Goal: Transaction & Acquisition: Purchase product/service

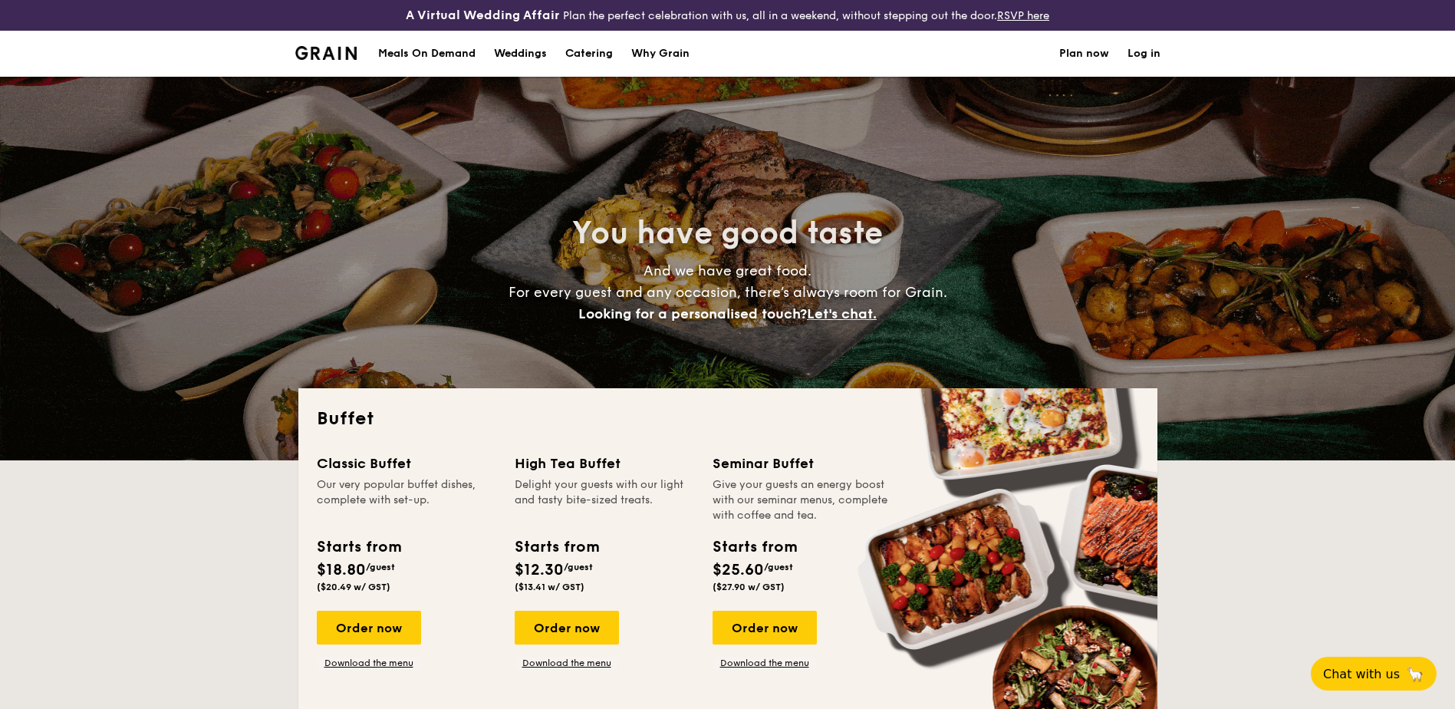
select select
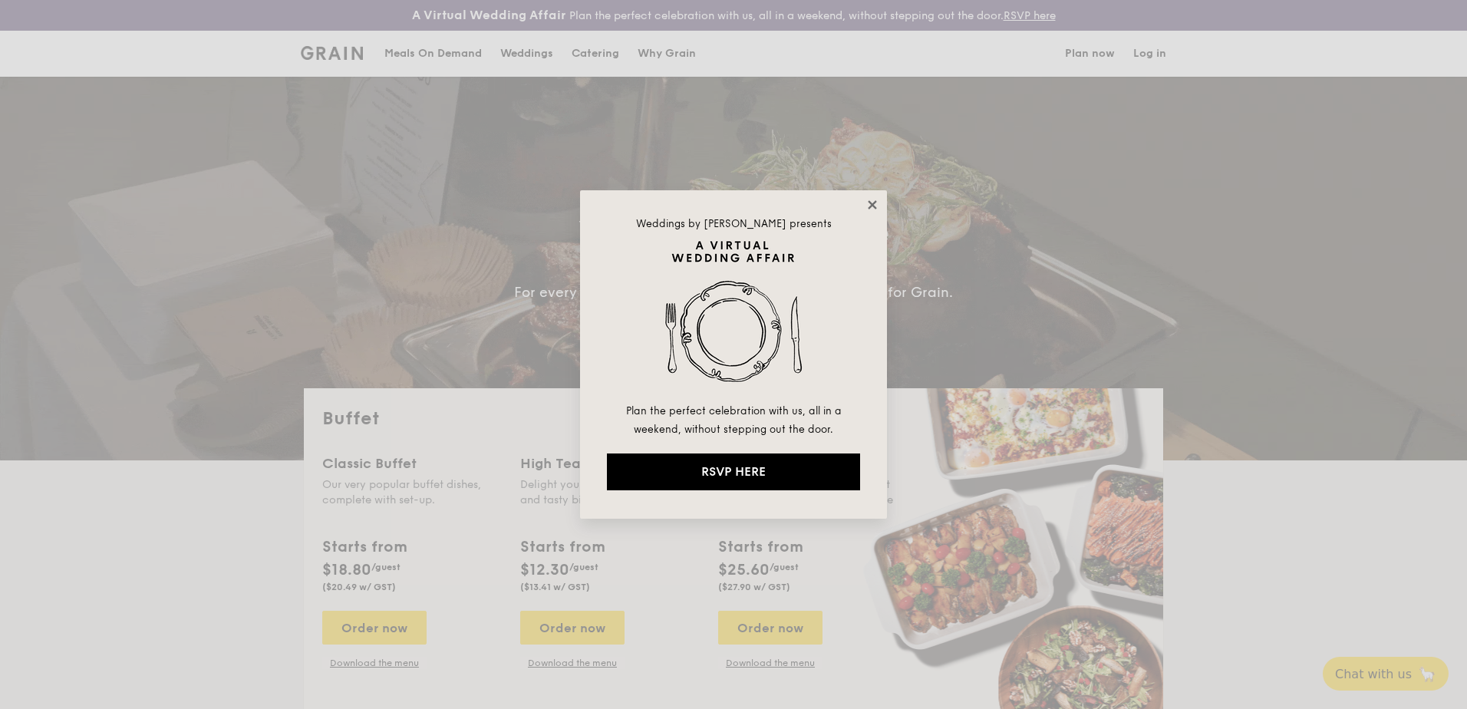
click at [873, 200] on icon at bounding box center [872, 205] width 14 height 14
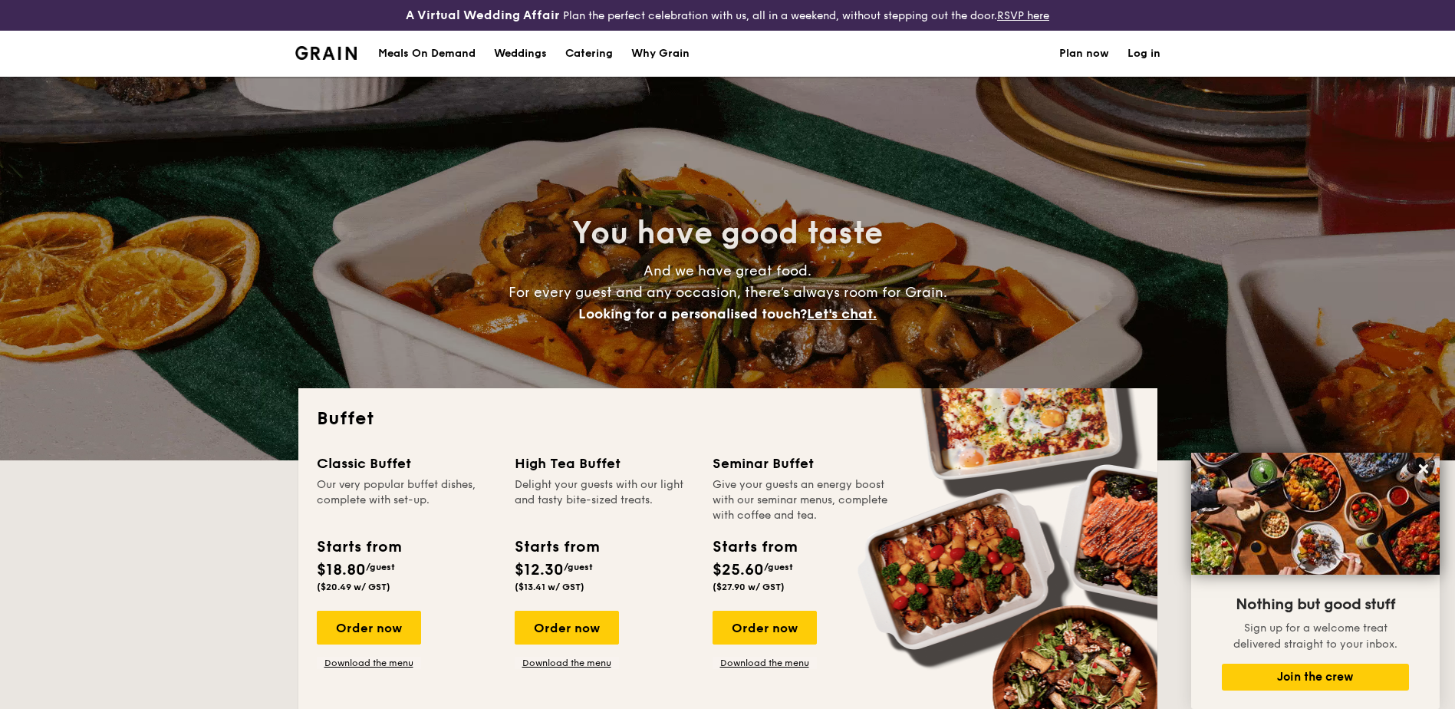
click at [455, 54] on div "Meals On Demand" at bounding box center [426, 54] width 97 height 46
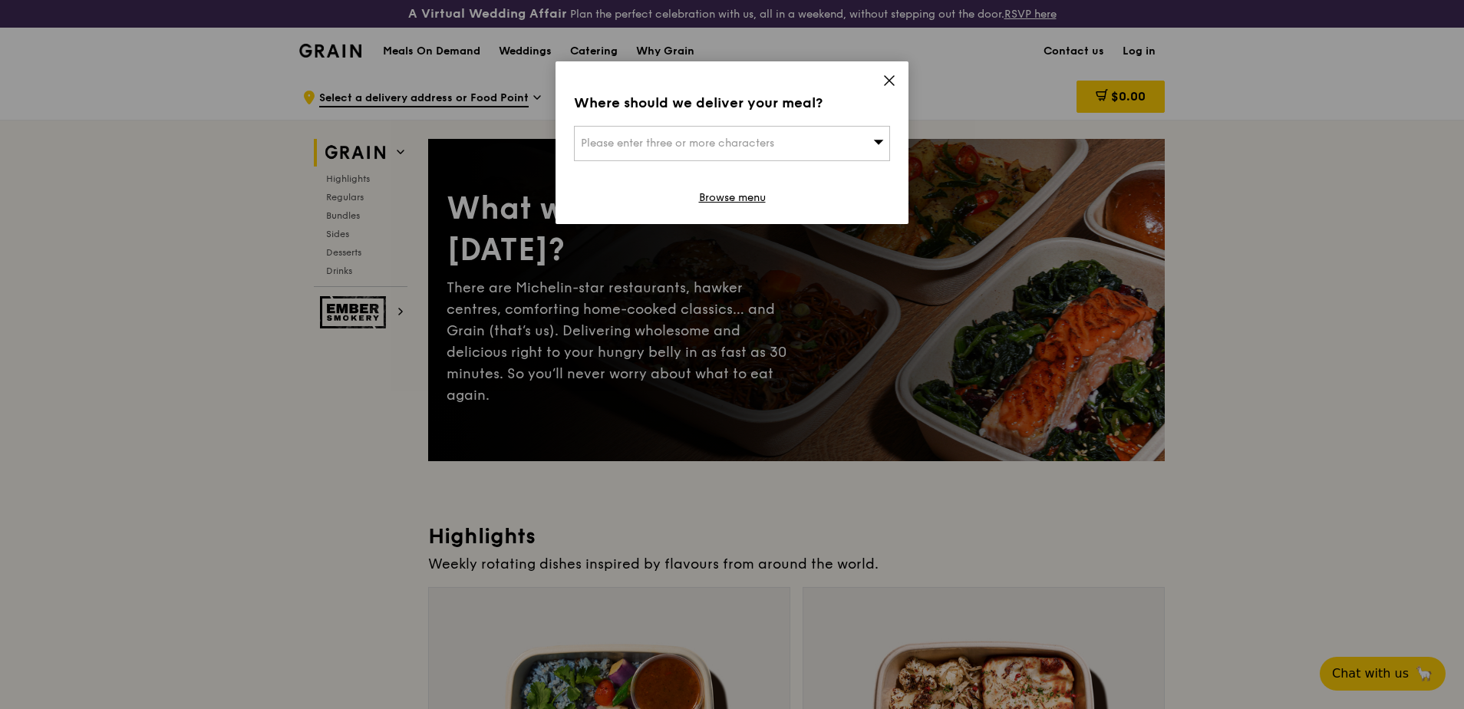
click at [882, 136] on icon at bounding box center [878, 142] width 11 height 12
click at [887, 79] on icon at bounding box center [888, 80] width 9 height 9
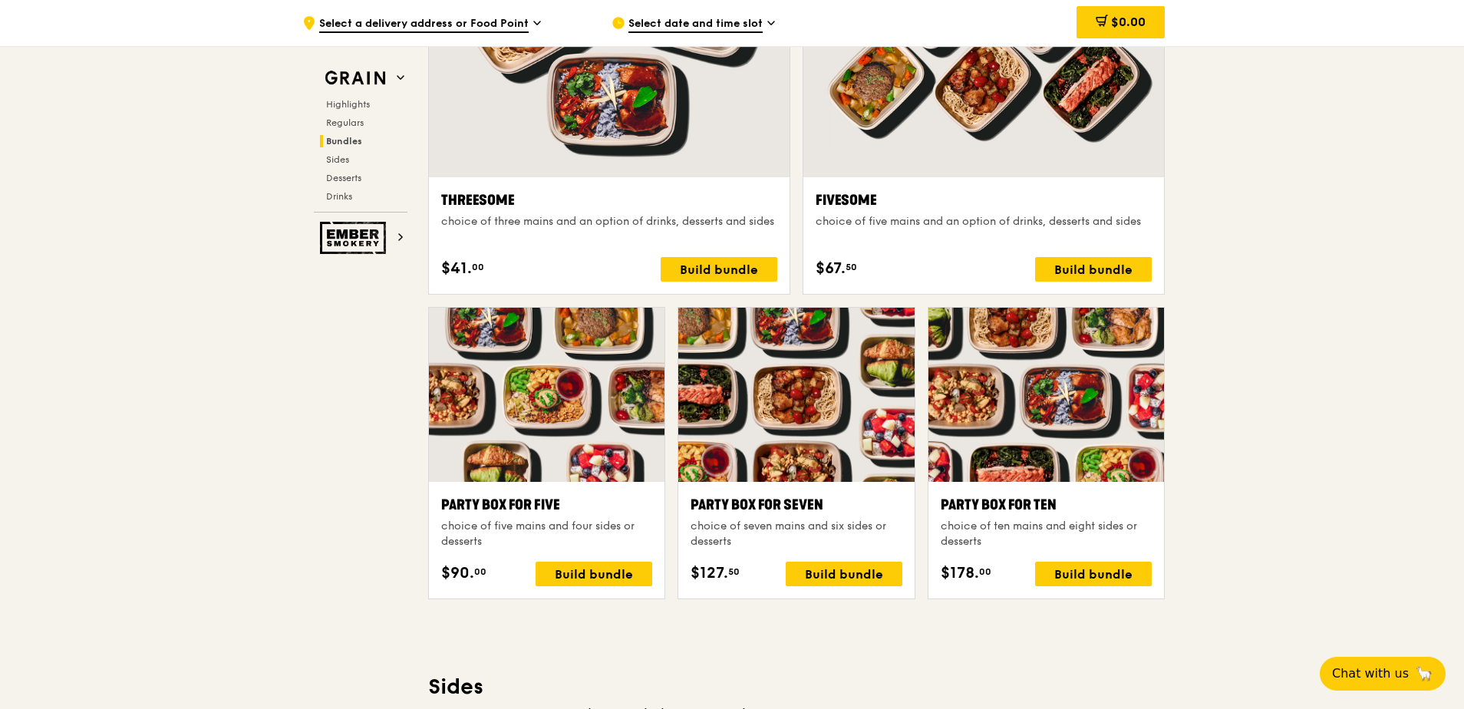
scroll to position [3068, 0]
